Goal: Task Accomplishment & Management: Manage account settings

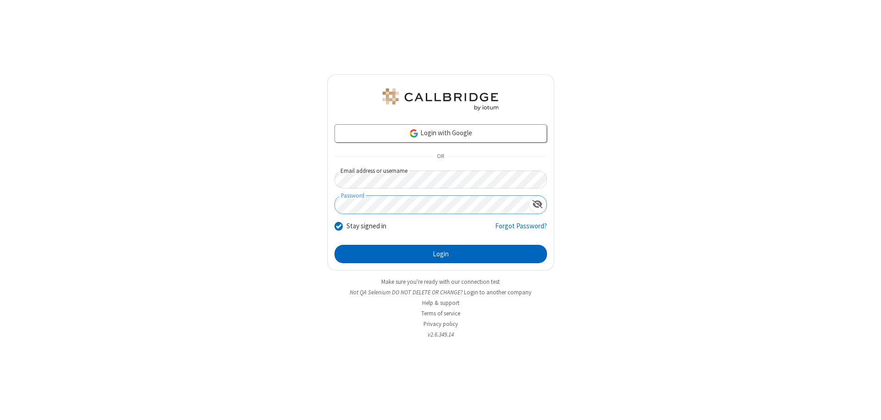
click at [440, 254] on button "Login" at bounding box center [440, 254] width 212 height 18
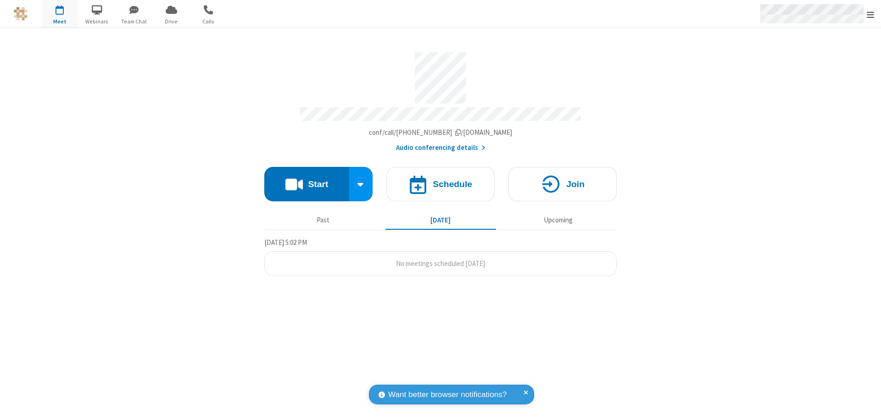
click at [870, 14] on span "Open menu" at bounding box center [870, 14] width 7 height 9
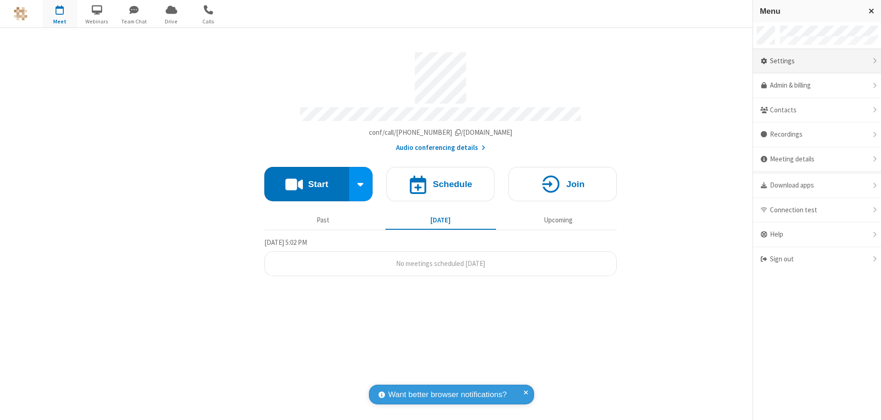
click at [820, 61] on div "Settings" at bounding box center [817, 61] width 128 height 25
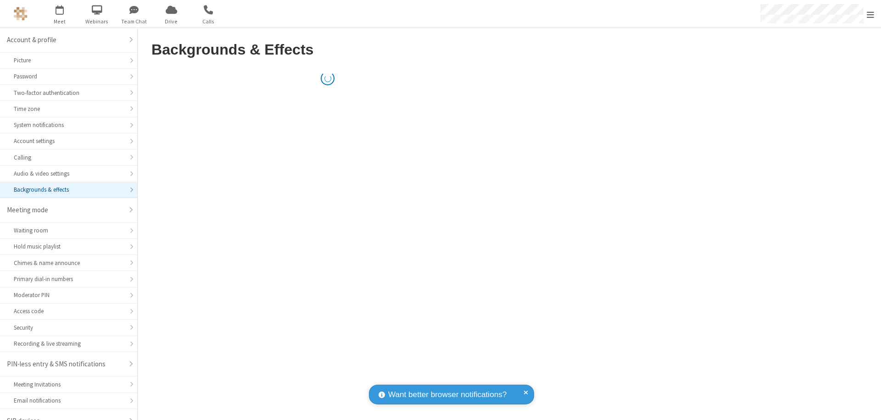
scroll to position [13, 0]
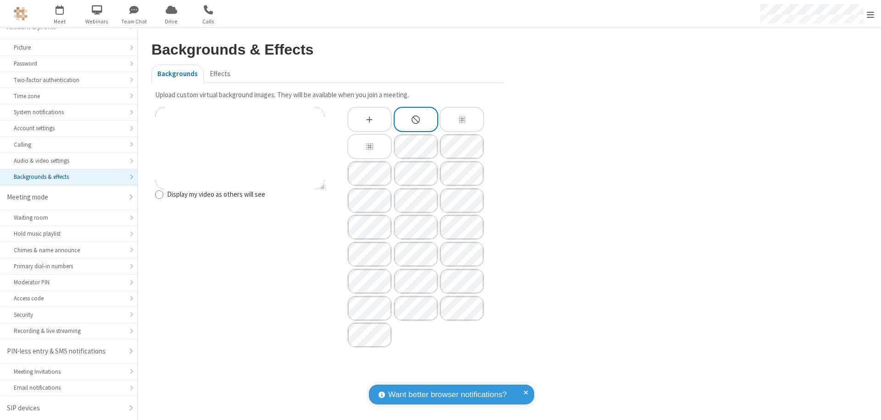
type input "C:\fakepath\virtual_background_test.jpg"
